Goal: Find specific page/section: Find specific page/section

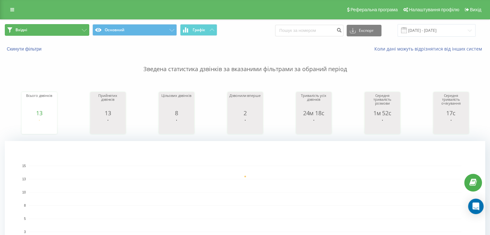
click at [61, 34] on button "Вхідні" at bounding box center [47, 30] width 84 height 12
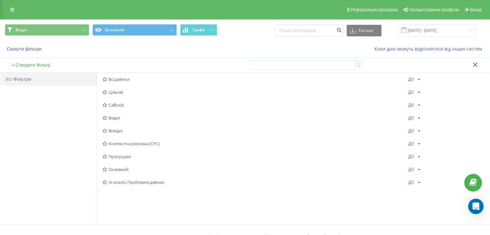
click at [126, 130] on span "Вихідні" at bounding box center [255, 130] width 306 height 5
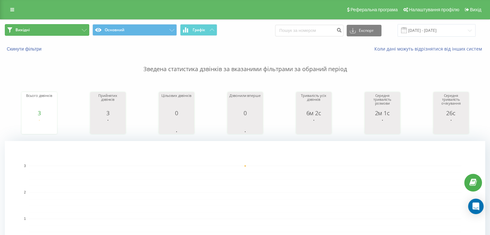
click at [67, 28] on button "Вихідні" at bounding box center [47, 30] width 84 height 12
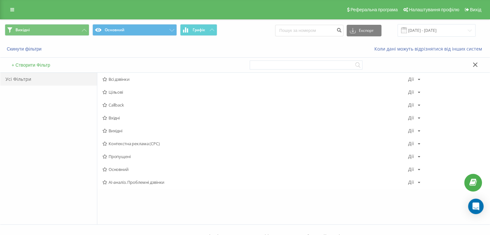
click at [114, 116] on span "Вхідні" at bounding box center [255, 118] width 306 height 5
